Goal: Connect with others: Connect with others

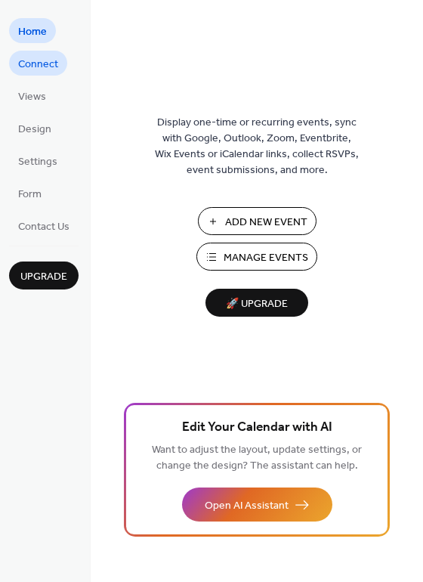
click at [45, 66] on span "Connect" at bounding box center [38, 65] width 40 height 16
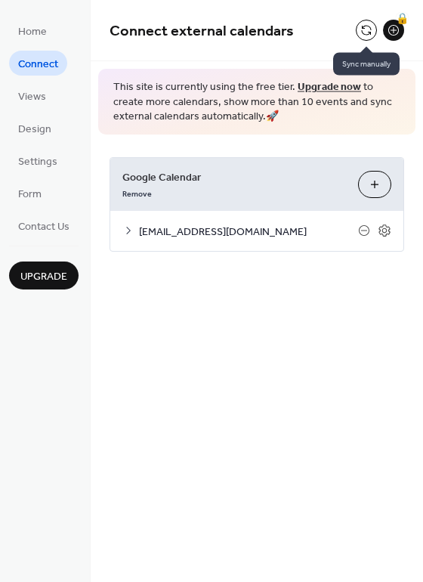
click at [366, 29] on button at bounding box center [366, 30] width 21 height 21
click at [370, 34] on button at bounding box center [366, 30] width 21 height 21
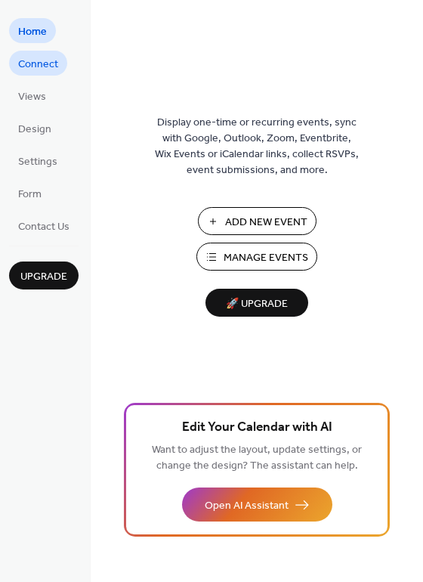
click at [42, 67] on span "Connect" at bounding box center [38, 65] width 40 height 16
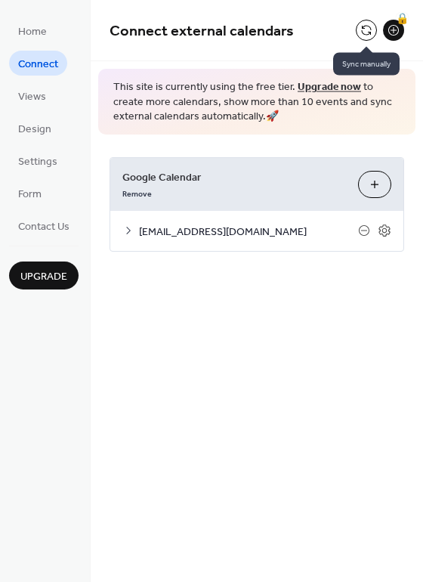
click at [364, 32] on button at bounding box center [366, 30] width 21 height 21
click at [360, 26] on button at bounding box center [366, 30] width 21 height 21
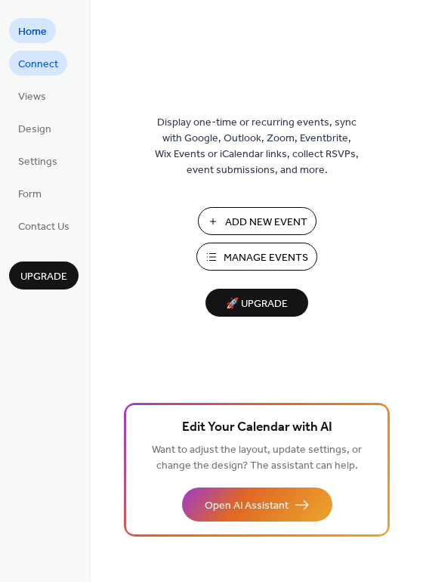
click at [28, 65] on span "Connect" at bounding box center [38, 65] width 40 height 16
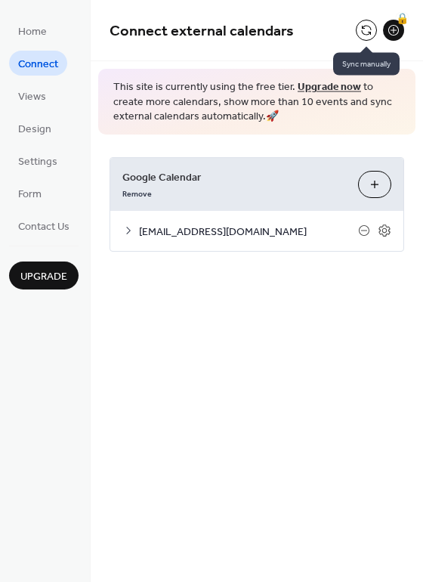
click at [362, 25] on button at bounding box center [366, 30] width 21 height 21
click at [363, 31] on button at bounding box center [366, 30] width 21 height 21
